Goal: Task Accomplishment & Management: Manage account settings

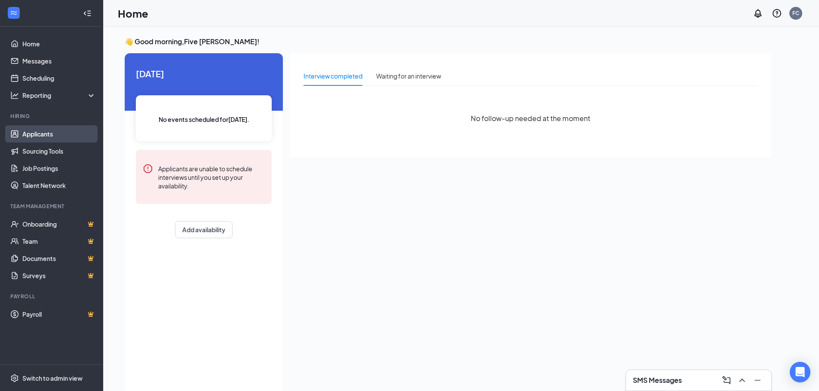
click at [52, 132] on link "Applicants" at bounding box center [58, 133] width 73 height 17
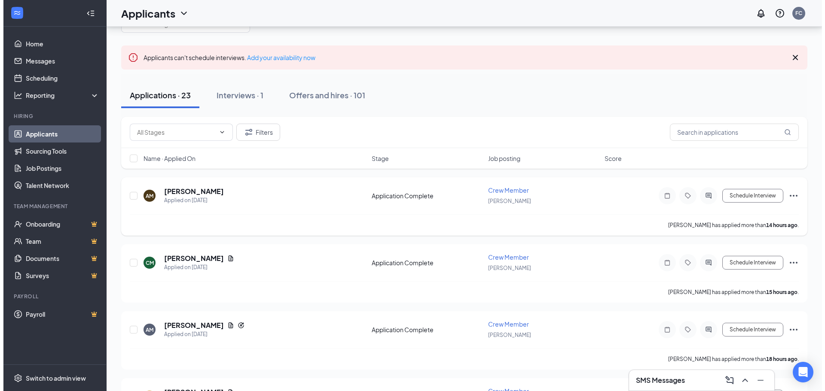
scroll to position [43, 0]
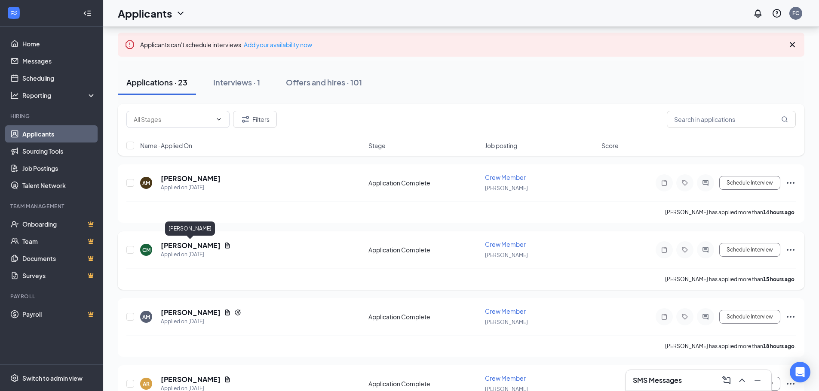
click at [196, 248] on h5 "[PERSON_NAME]" at bounding box center [191, 245] width 60 height 9
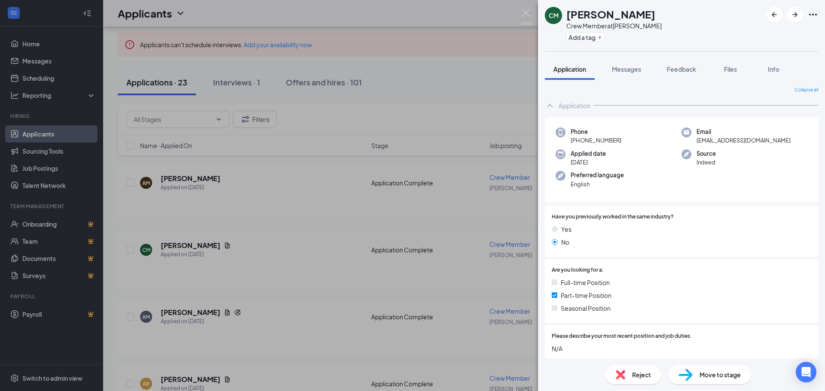
click at [144, 329] on div "CM [PERSON_NAME] Crew Member at [PERSON_NAME] Add a tag Application Messages Fe…" at bounding box center [412, 195] width 825 height 391
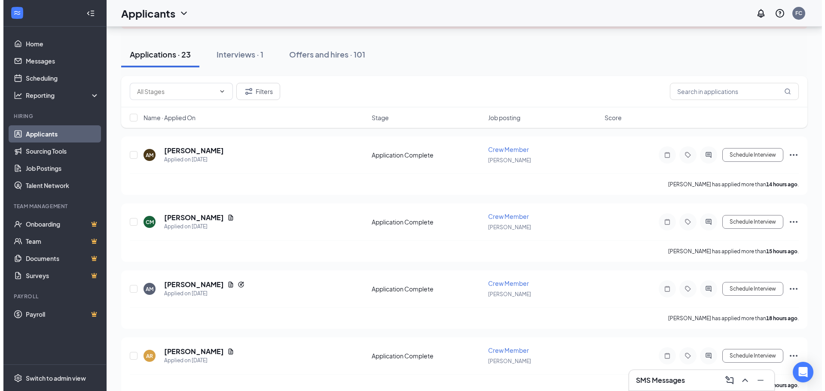
scroll to position [86, 0]
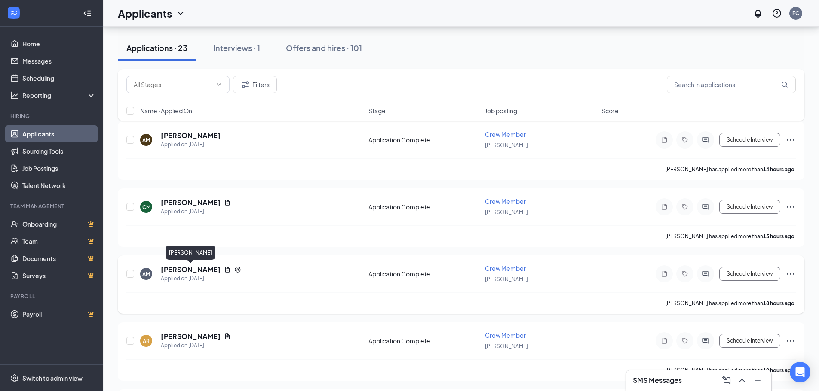
click at [175, 274] on h5 "[PERSON_NAME]" at bounding box center [191, 269] width 60 height 9
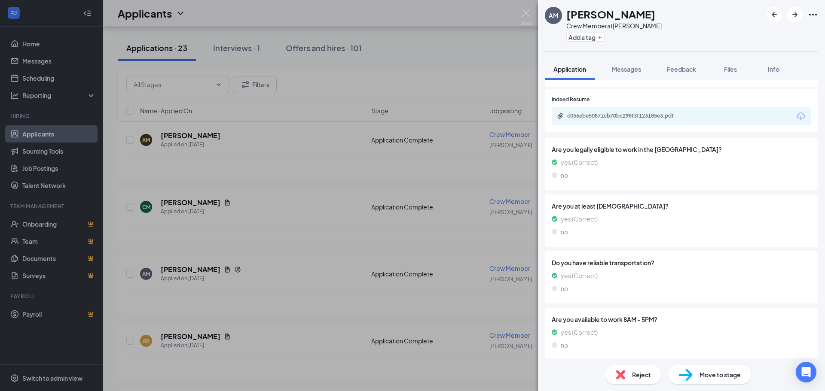
scroll to position [633, 0]
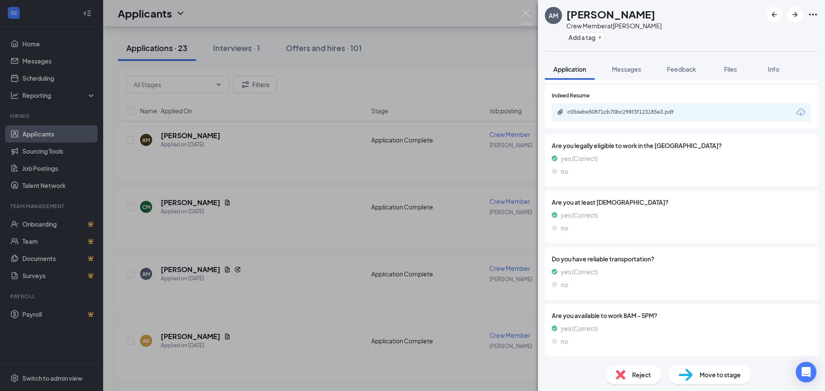
click at [366, 211] on div "AM [PERSON_NAME] Crew Member at [PERSON_NAME] Add a tag Application Messages Fe…" at bounding box center [412, 195] width 825 height 391
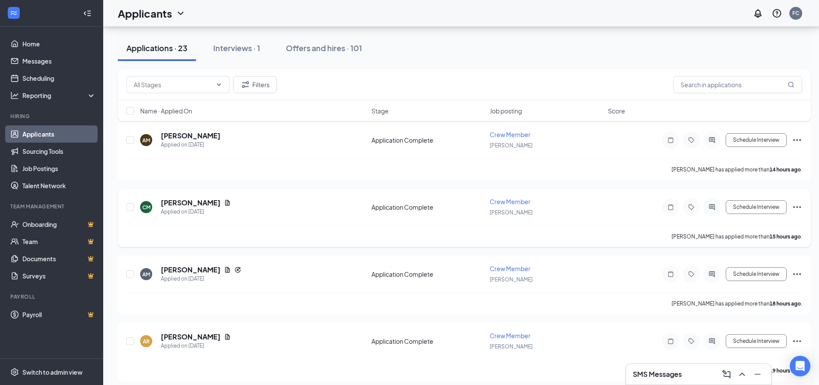
click at [206, 199] on h5 "[PERSON_NAME]" at bounding box center [191, 202] width 60 height 9
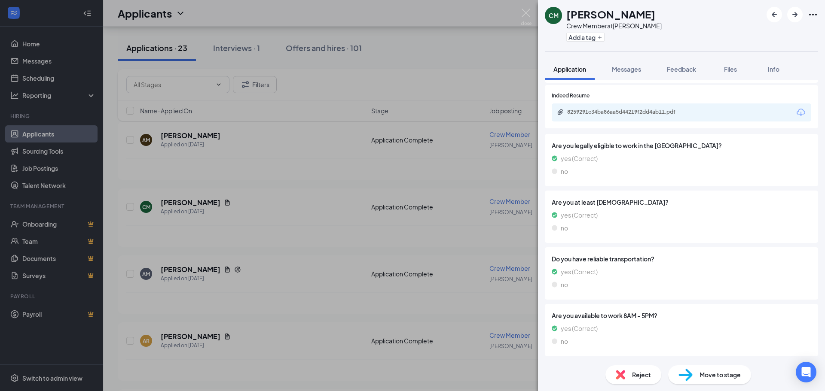
scroll to position [609, 0]
click at [619, 113] on div "8259291c34ba86aa5d44219f2dd4ab11.pdf" at bounding box center [627, 112] width 120 height 7
